Goal: Task Accomplishment & Management: Manage account settings

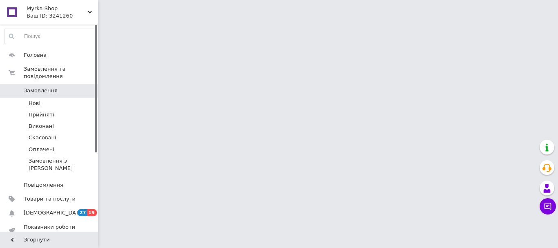
click at [97, 81] on div at bounding box center [96, 88] width 2 height 127
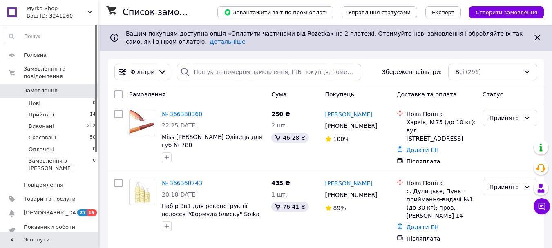
scroll to position [116, 0]
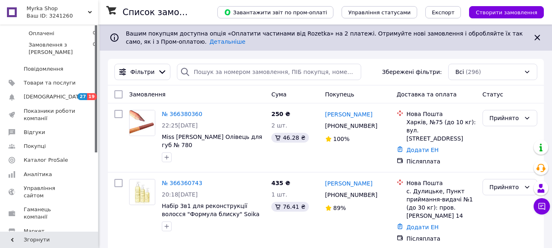
click at [96, 160] on div at bounding box center [96, 128] width 2 height 206
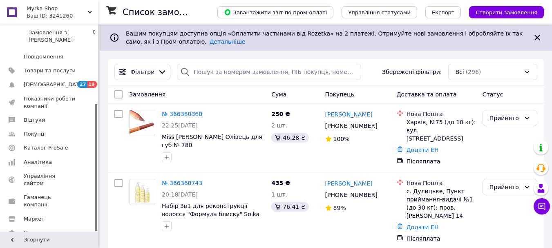
drag, startPoint x: 96, startPoint y: 200, endPoint x: 96, endPoint y: 218, distance: 18.4
click at [96, 218] on div at bounding box center [96, 167] width 2 height 127
click at [65, 229] on span "Налаштування" at bounding box center [50, 232] width 52 height 7
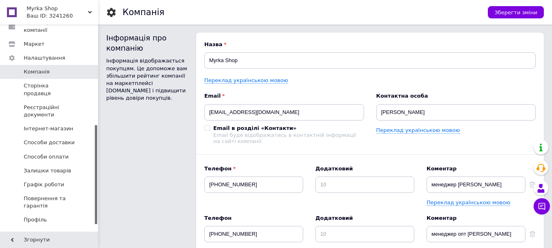
scroll to position [224, 0]
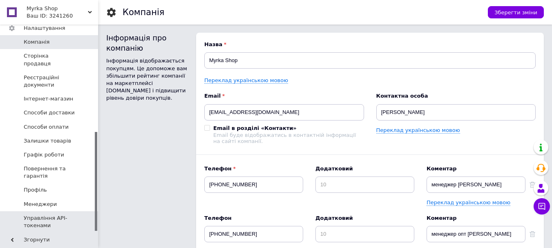
drag, startPoint x: 96, startPoint y: 152, endPoint x: 94, endPoint y: 203, distance: 51.1
click at [94, 203] on div "Головна Замовлення та повідомлення 0 0 Товари та послуги Сповіщення 27 19 Показ…" at bounding box center [49, 128] width 98 height 207
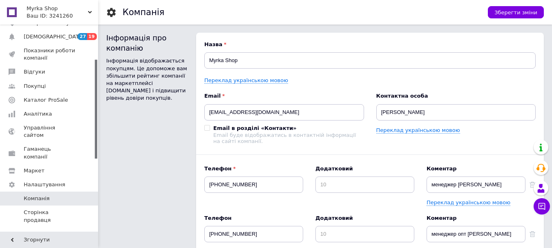
scroll to position [64, 0]
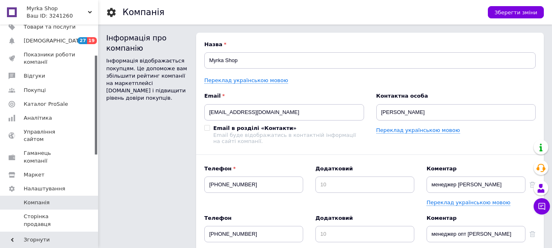
drag, startPoint x: 96, startPoint y: 206, endPoint x: 96, endPoint y: 129, distance: 76.4
click at [96, 129] on div at bounding box center [96, 105] width 2 height 99
click at [40, 171] on span "Маркет" at bounding box center [34, 174] width 21 height 7
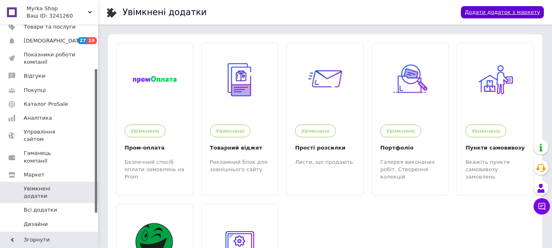
click at [486, 12] on link "Додати додаток з маркету" at bounding box center [502, 12] width 83 height 13
click at [95, 56] on div at bounding box center [96, 128] width 2 height 206
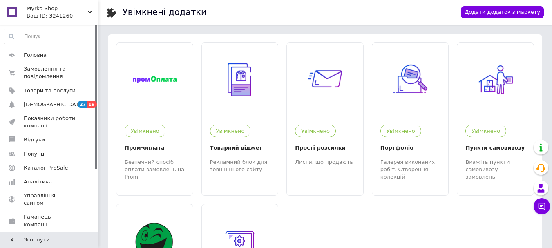
click at [90, 11] on icon at bounding box center [90, 12] width 4 height 4
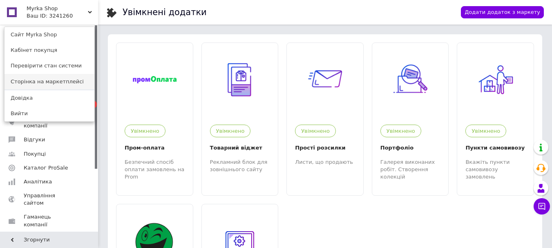
click at [48, 83] on link "Сторінка на маркетплейсі" at bounding box center [49, 82] width 90 height 16
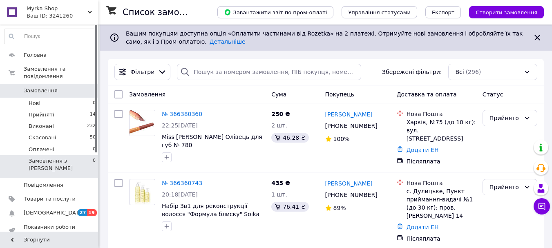
click at [45, 157] on span "Замовлення з [PERSON_NAME]" at bounding box center [61, 164] width 64 height 15
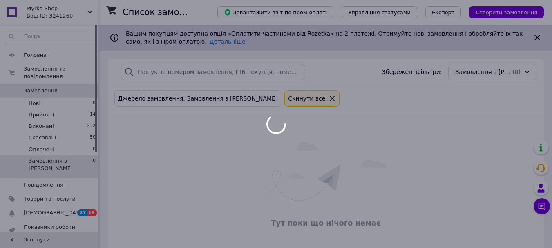
click at [63, 119] on div at bounding box center [276, 124] width 552 height 248
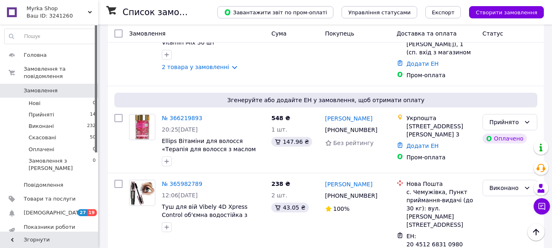
scroll to position [591, 0]
